Goal: Transaction & Acquisition: Obtain resource

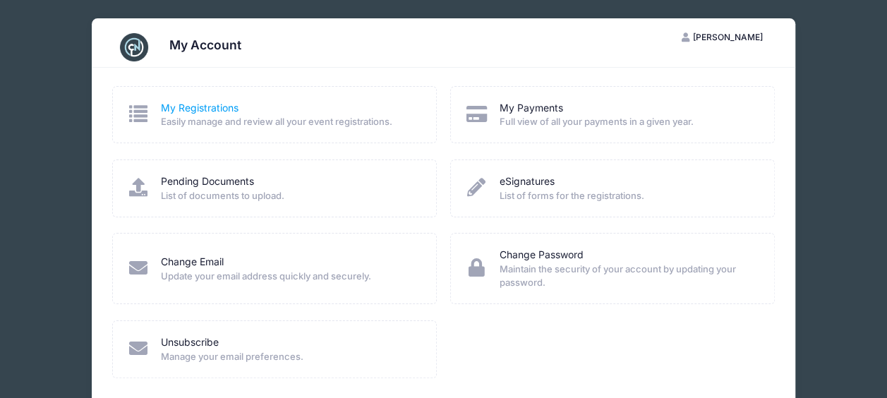
click at [186, 109] on link "My Registrations" at bounding box center [200, 108] width 78 height 15
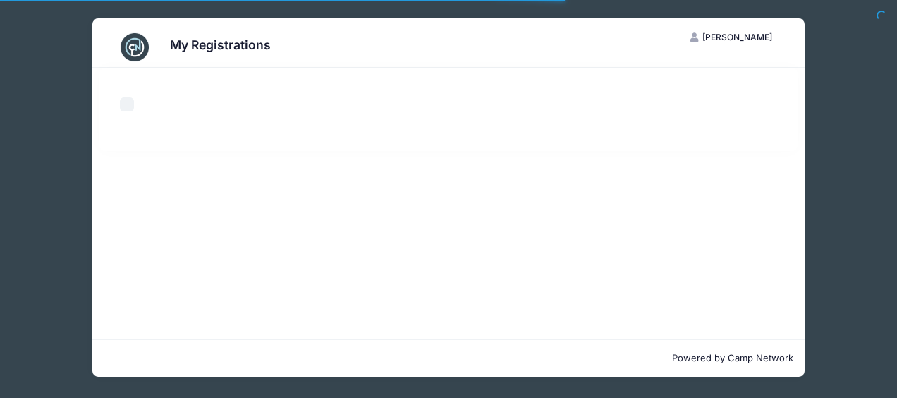
select select "50"
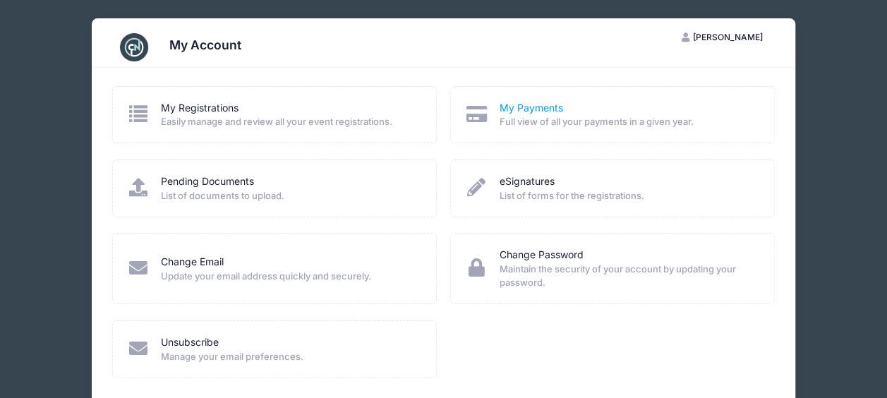
drag, startPoint x: 528, startPoint y: 105, endPoint x: 532, endPoint y: 111, distance: 7.3
click at [528, 105] on link "My Payments" at bounding box center [530, 108] width 63 height 15
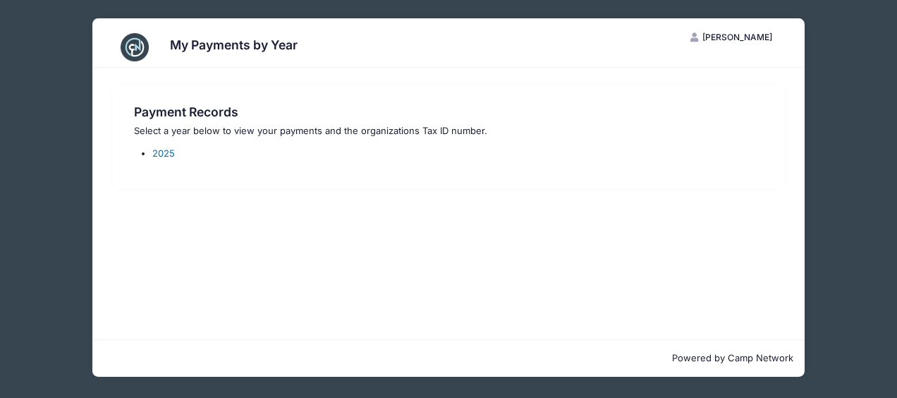
click at [157, 150] on link "2025" at bounding box center [163, 152] width 23 height 11
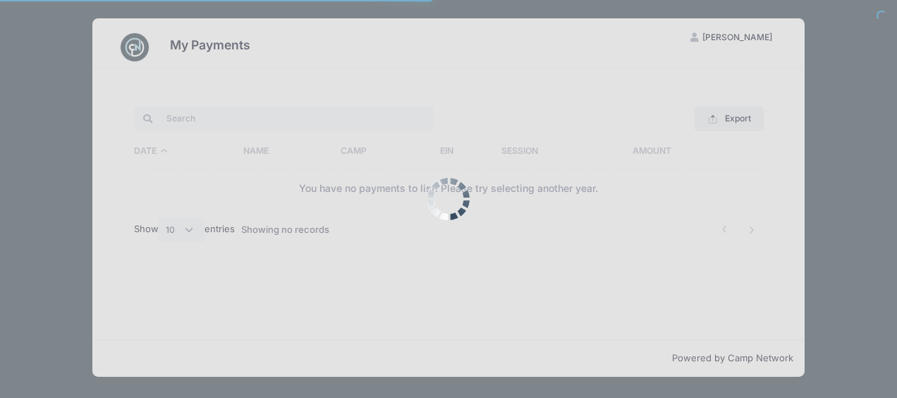
select select "10"
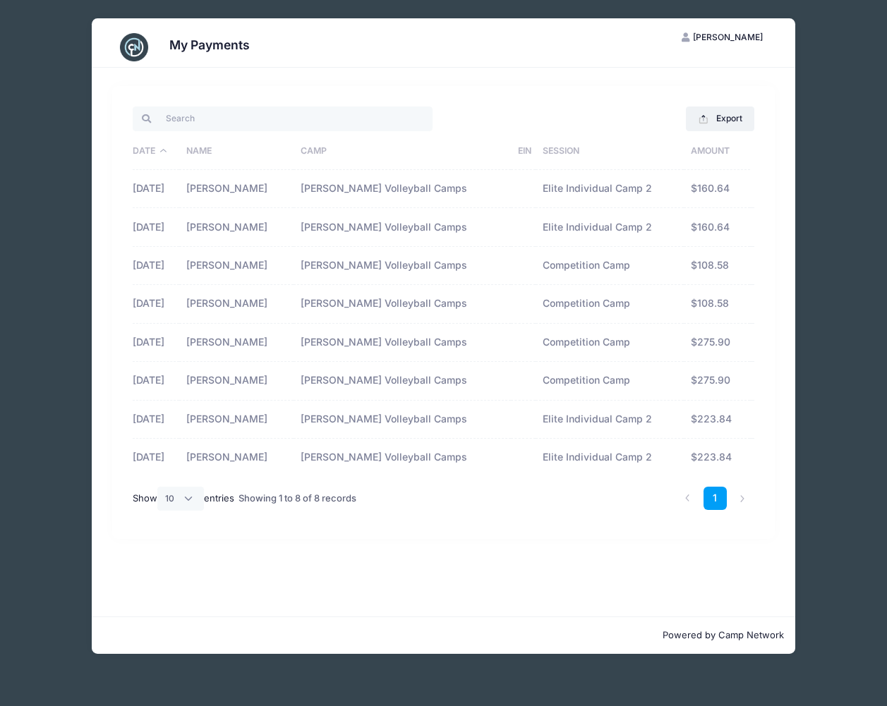
click at [818, 183] on div "My Payments [PERSON_NAME] [PERSON_NAME] My Account Logout Export Excel CSV Prin…" at bounding box center [443, 336] width 844 height 672
click at [731, 116] on button "Export" at bounding box center [720, 119] width 68 height 24
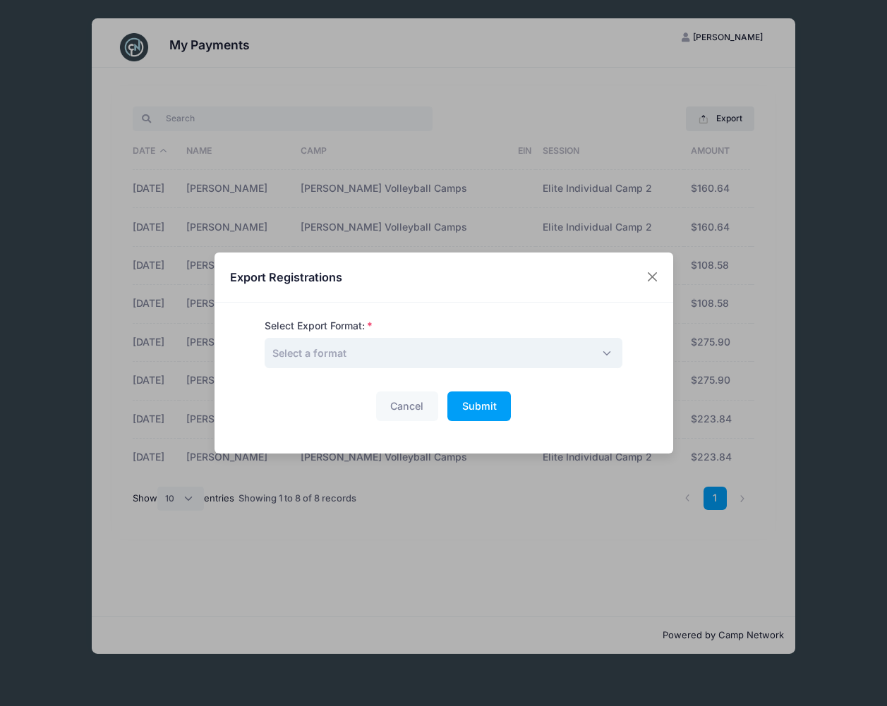
click at [387, 348] on span "Select a format" at bounding box center [444, 353] width 358 height 30
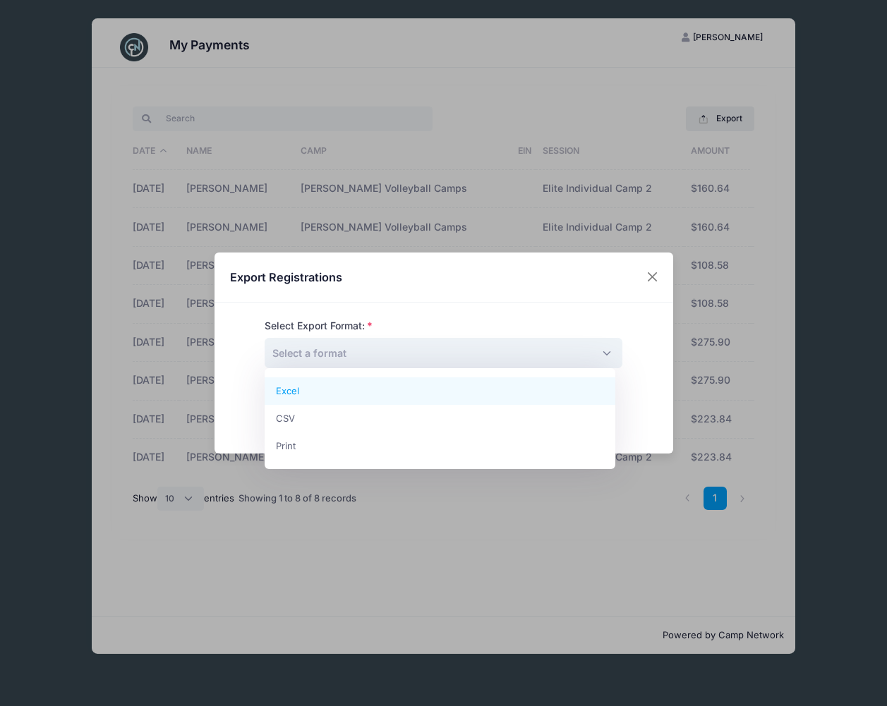
select select "excel"
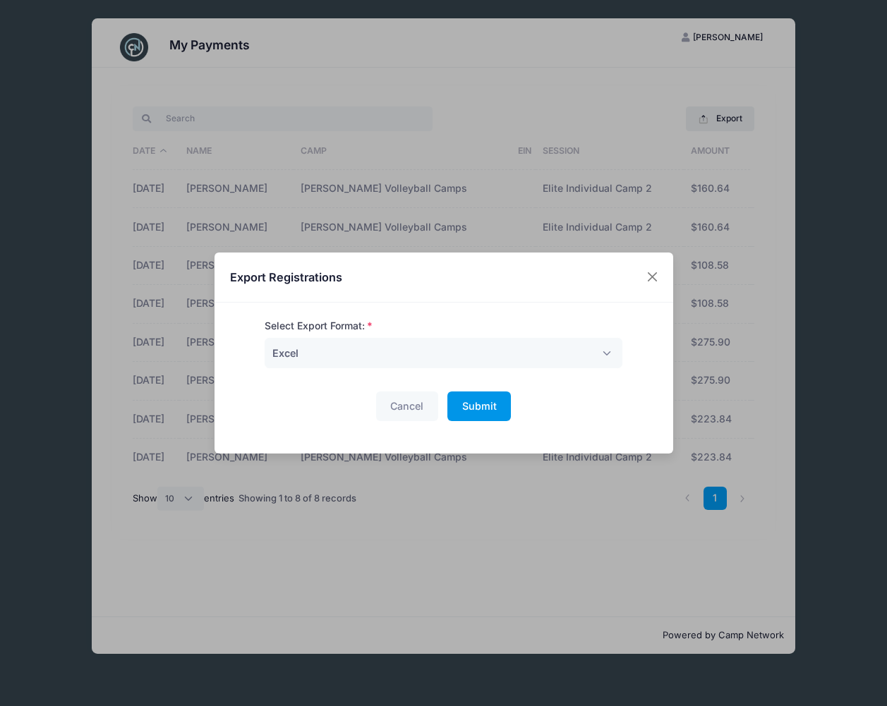
click at [486, 397] on span "Submit" at bounding box center [479, 406] width 35 height 12
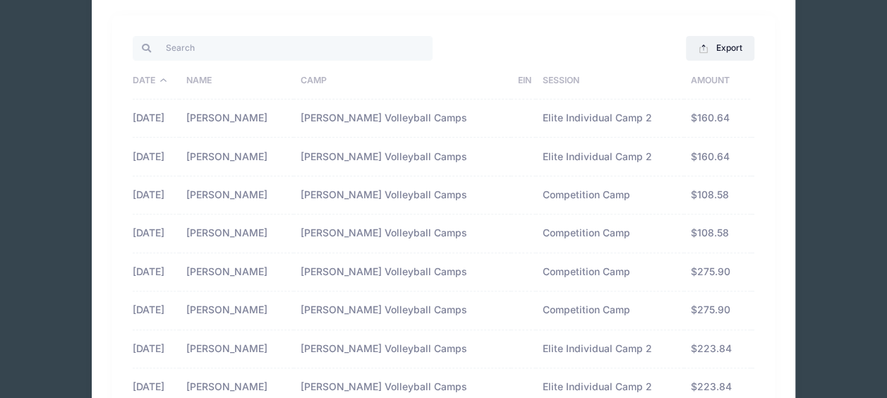
scroll to position [141, 0]
